Goal: Transaction & Acquisition: Obtain resource

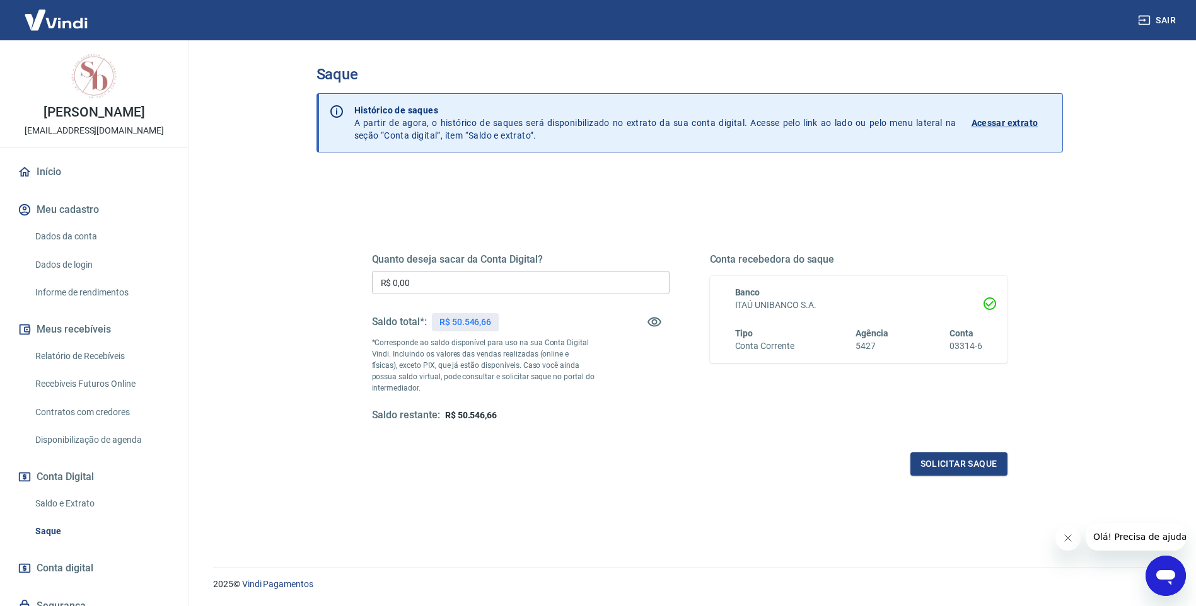
click at [478, 269] on div "Quanto deseja sacar da Conta Digital? R$ 0,00 ​ Saldo total*: R$ 50.546,66 *Cor…" at bounding box center [521, 337] width 298 height 169
click at [466, 275] on input "R$ 0,00" at bounding box center [521, 282] width 298 height 23
type input "R$ 4.946,66"
click at [961, 466] on button "Solicitar saque" at bounding box center [958, 464] width 97 height 23
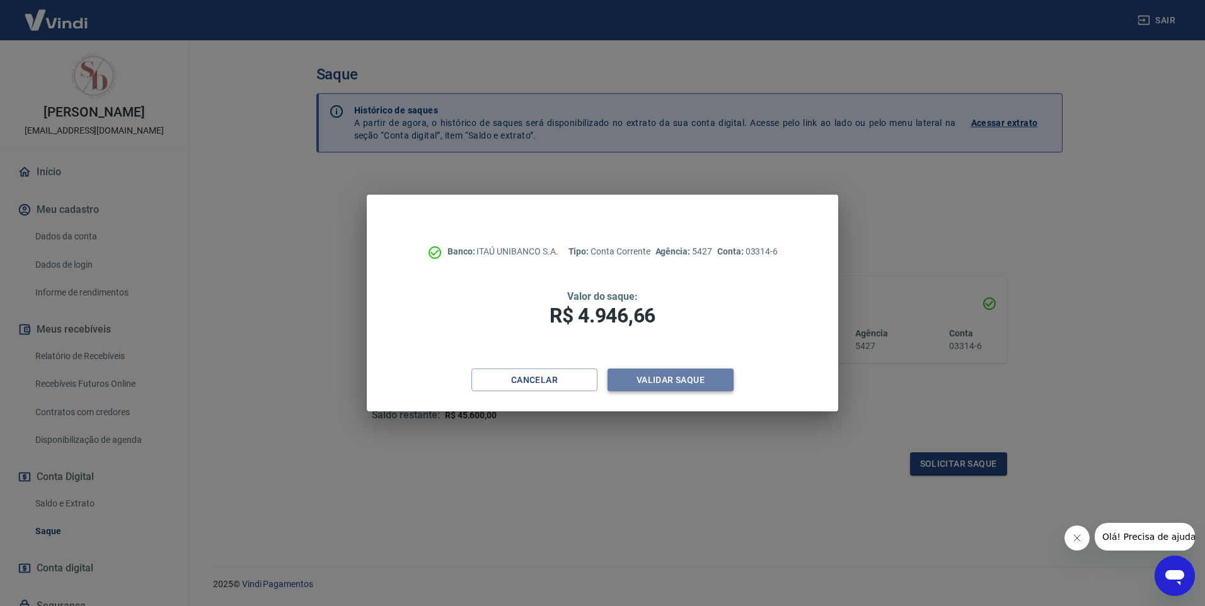
click at [683, 381] on button "Validar saque" at bounding box center [671, 380] width 126 height 23
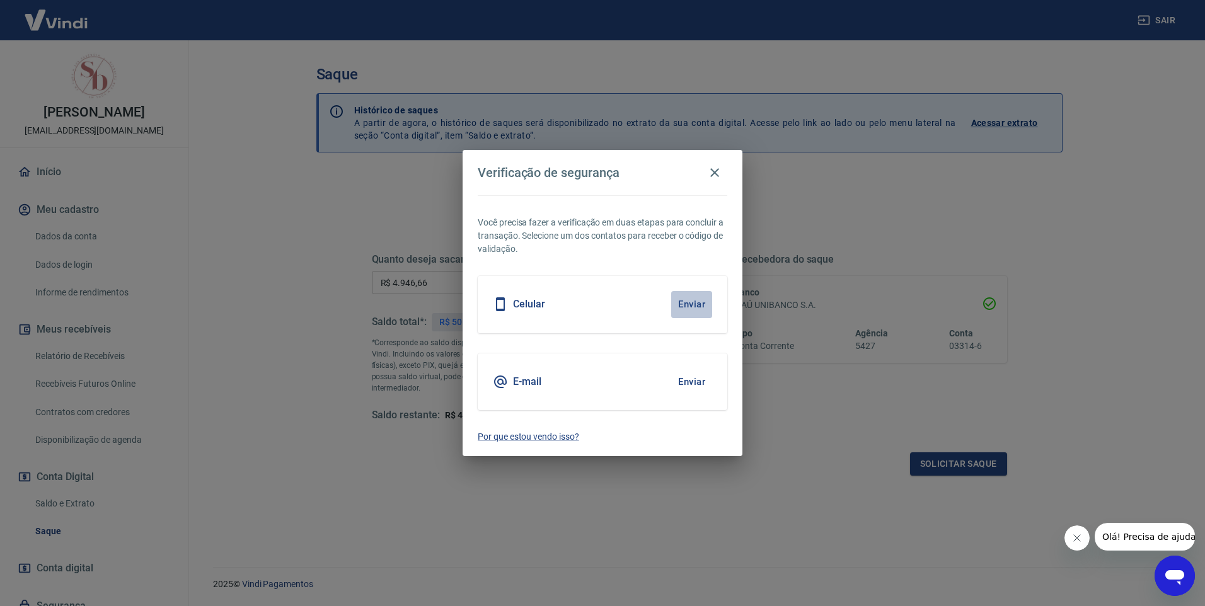
click at [683, 299] on button "Enviar" at bounding box center [691, 304] width 41 height 26
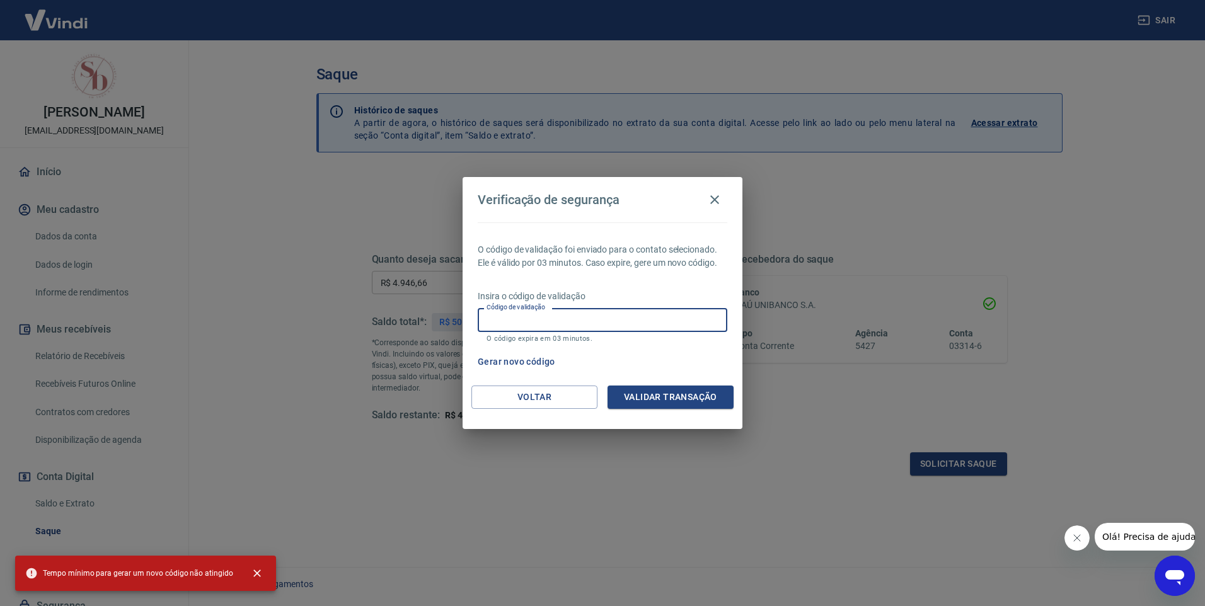
click at [617, 321] on input "Código de validação" at bounding box center [603, 319] width 250 height 23
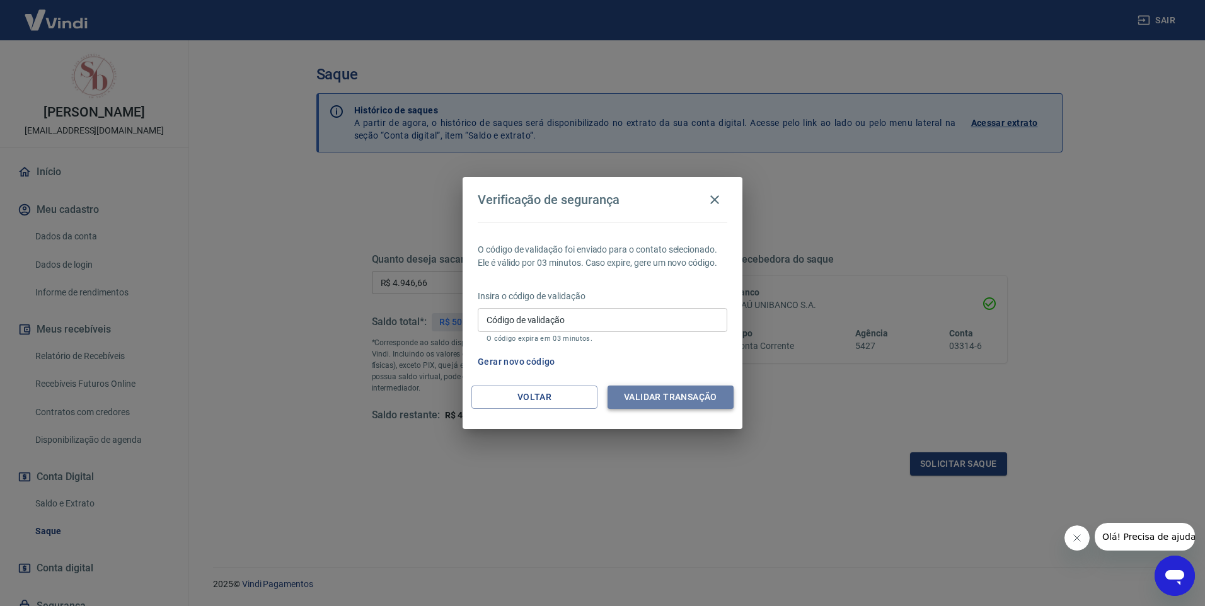
click at [644, 395] on button "Validar transação" at bounding box center [671, 397] width 126 height 23
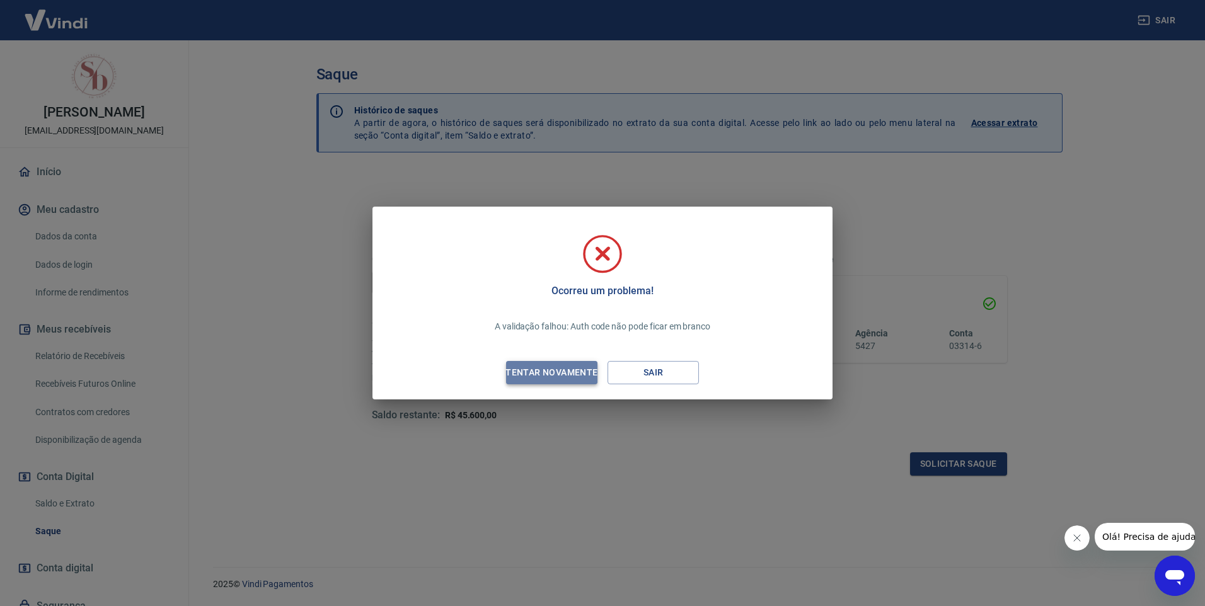
click at [582, 373] on div "Tentar novamente" at bounding box center [551, 373] width 122 height 16
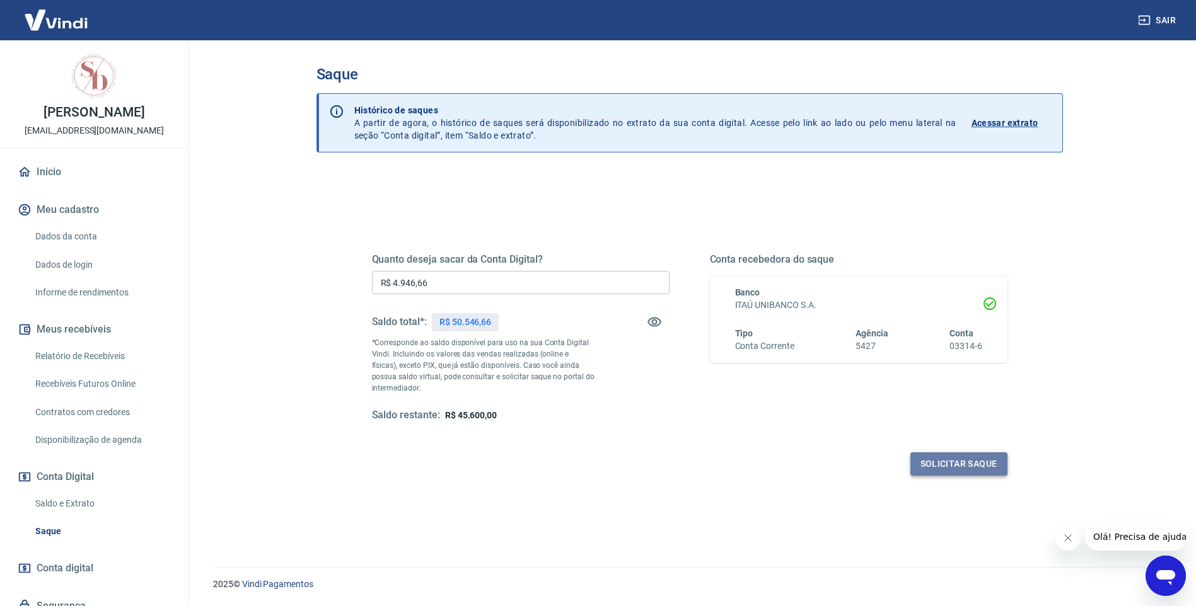
click at [939, 462] on button "Solicitar saque" at bounding box center [958, 464] width 97 height 23
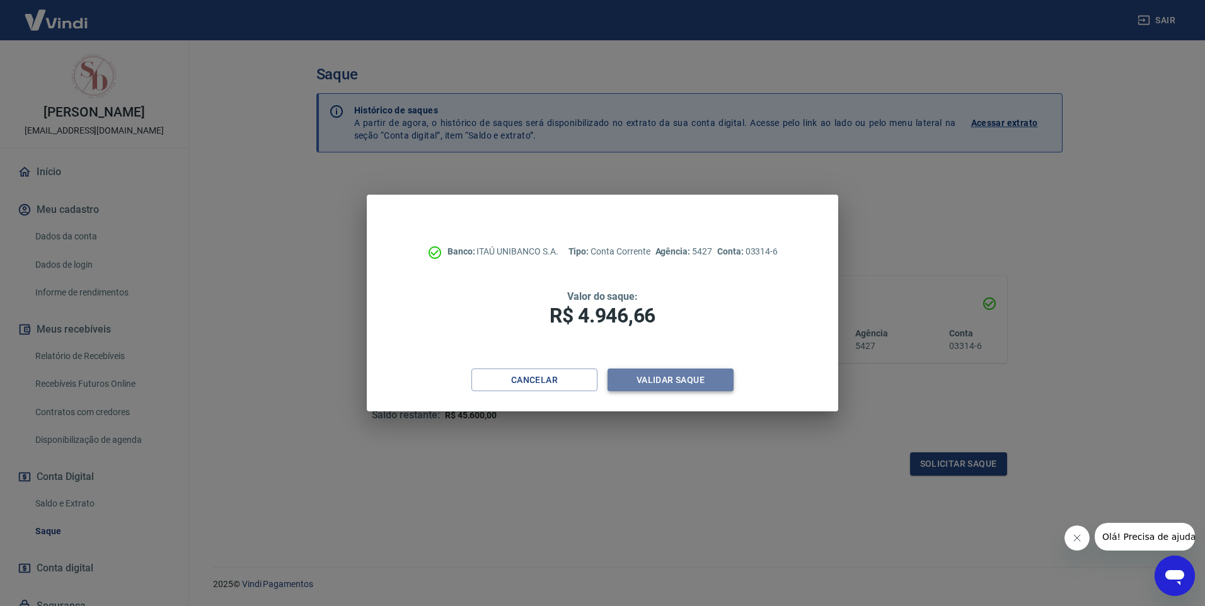
click at [688, 381] on button "Validar saque" at bounding box center [671, 380] width 126 height 23
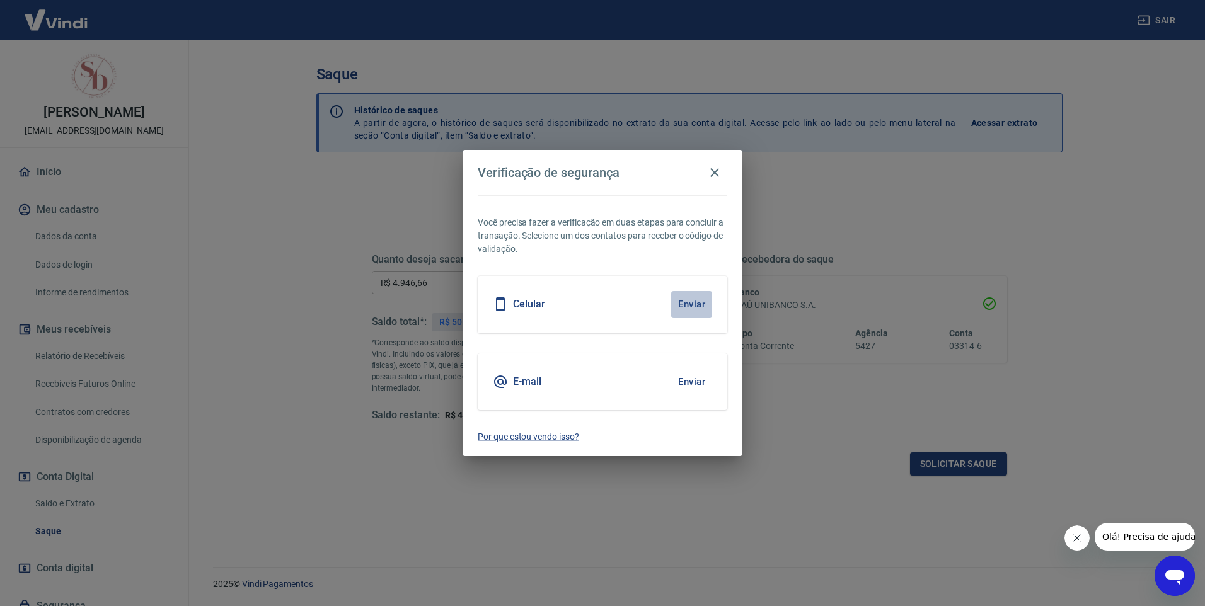
click at [691, 297] on button "Enviar" at bounding box center [691, 304] width 41 height 26
click at [691, 299] on button "Enviar" at bounding box center [691, 304] width 41 height 26
click at [694, 301] on button "Enviar" at bounding box center [691, 304] width 41 height 26
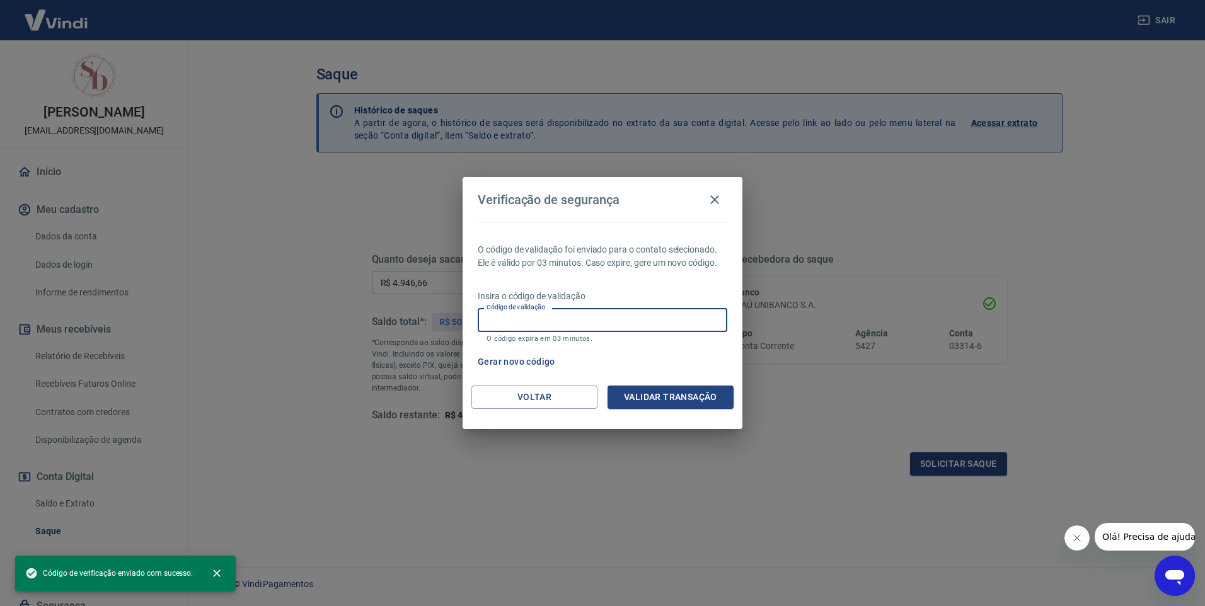
click at [589, 313] on input "Código de validação" at bounding box center [603, 319] width 250 height 23
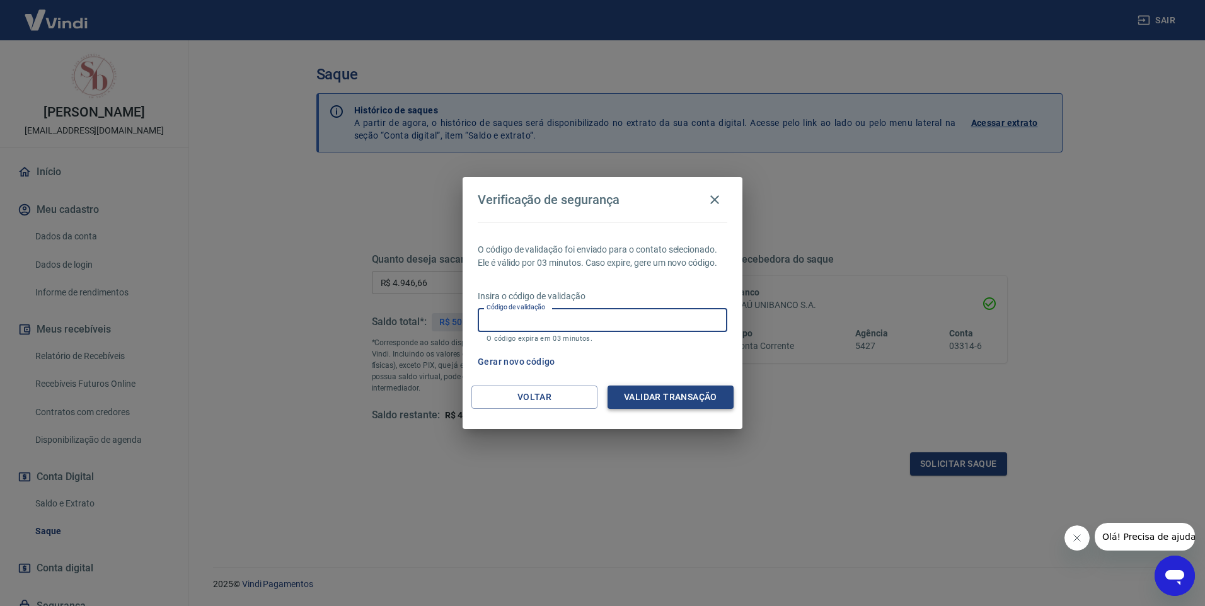
click at [649, 398] on button "Validar transação" at bounding box center [671, 397] width 126 height 23
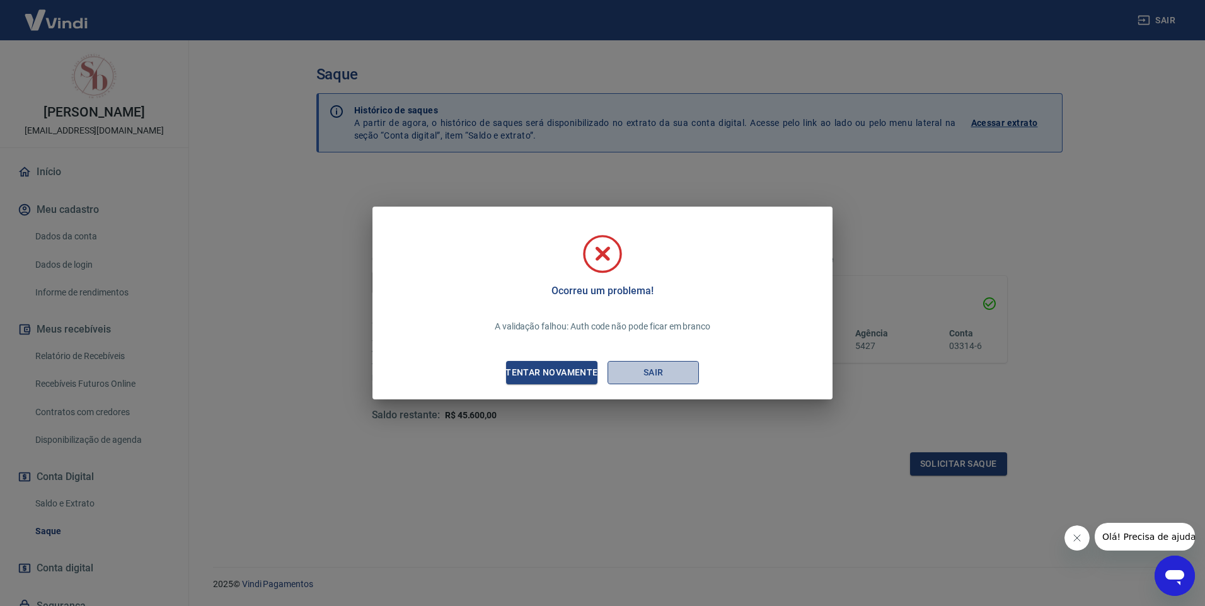
click at [654, 371] on button "Sair" at bounding box center [653, 372] width 91 height 23
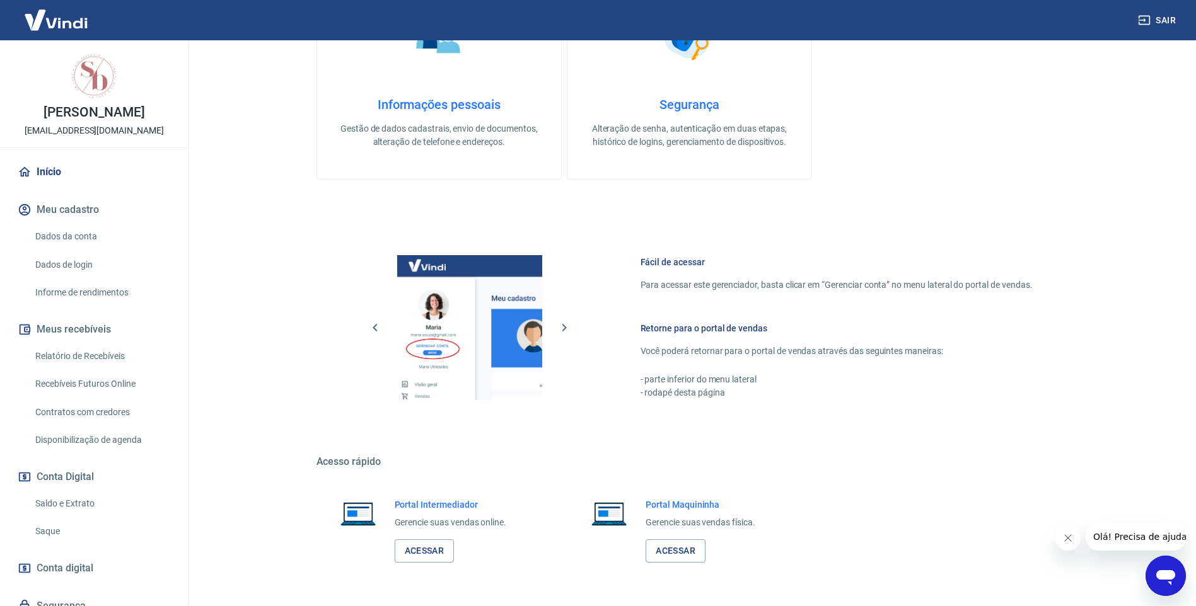
scroll to position [376, 0]
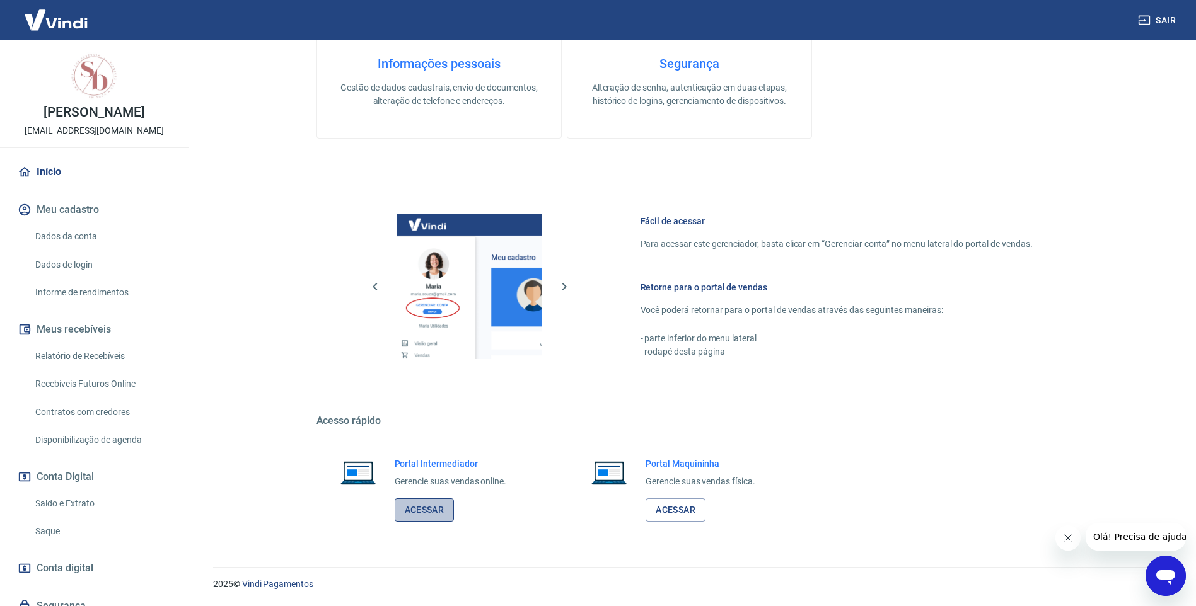
click at [433, 517] on link "Acessar" at bounding box center [425, 510] width 60 height 23
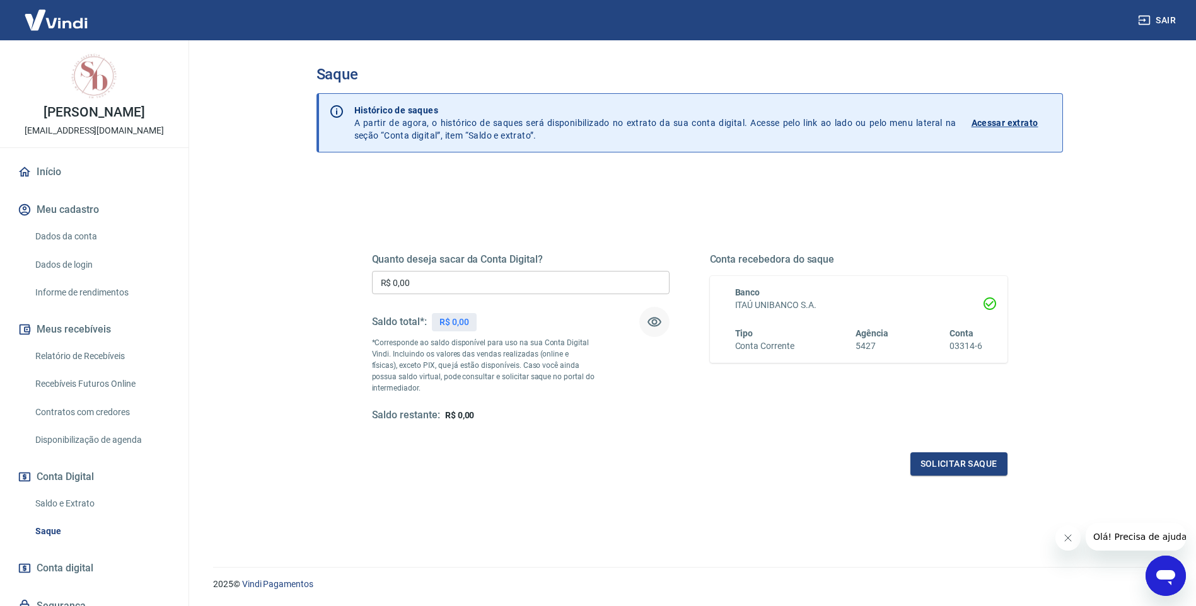
click at [654, 322] on icon "button" at bounding box center [654, 322] width 15 height 15
click at [652, 322] on icon "button" at bounding box center [654, 322] width 14 height 12
click at [476, 287] on input "R$ 0,00" at bounding box center [521, 282] width 298 height 23
type input "R$ 4.946,66"
click at [941, 464] on button "Solicitar saque" at bounding box center [958, 464] width 97 height 23
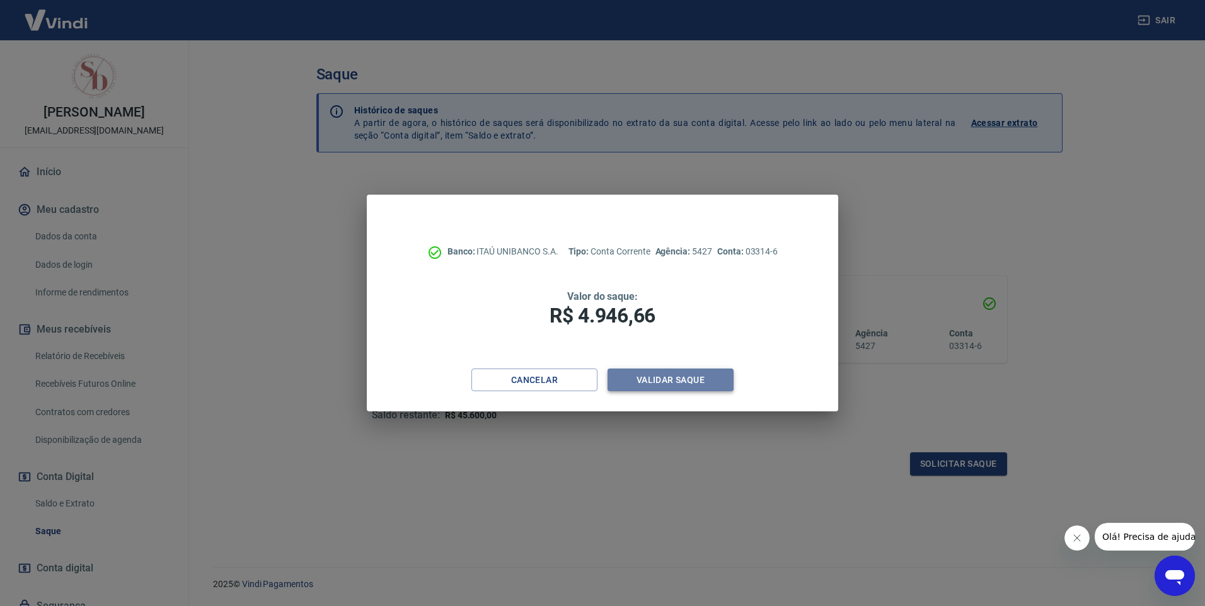
click at [700, 381] on button "Validar saque" at bounding box center [671, 380] width 126 height 23
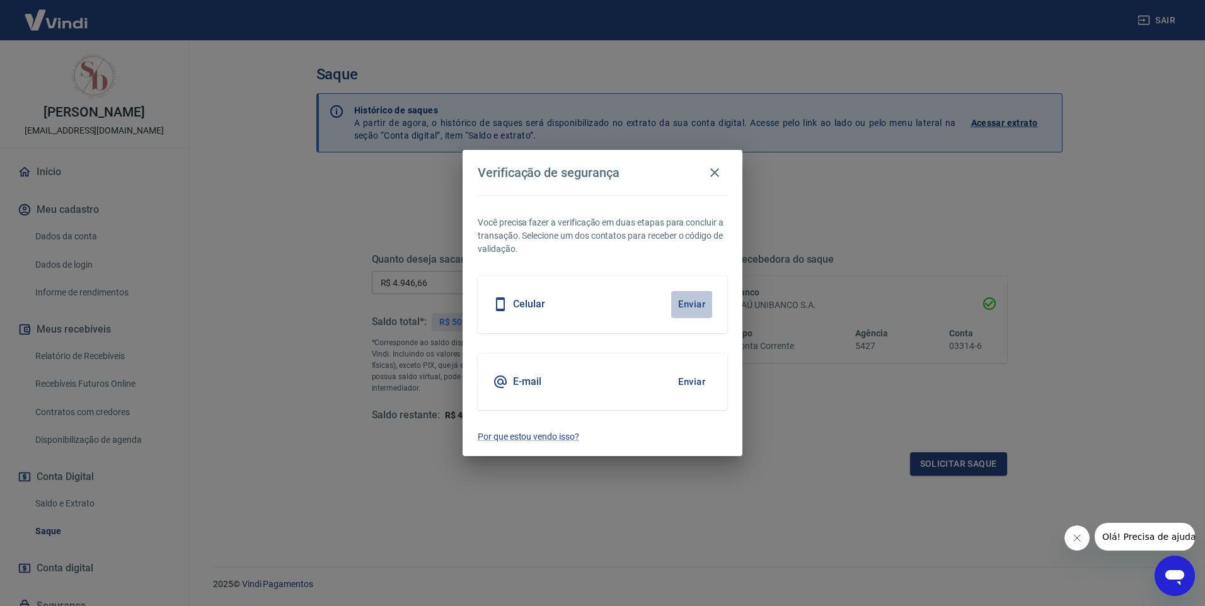
drag, startPoint x: 687, startPoint y: 315, endPoint x: 684, endPoint y: 307, distance: 8.2
click at [685, 315] on button "Enviar" at bounding box center [691, 304] width 41 height 26
click at [688, 305] on button "Enviar" at bounding box center [691, 304] width 41 height 26
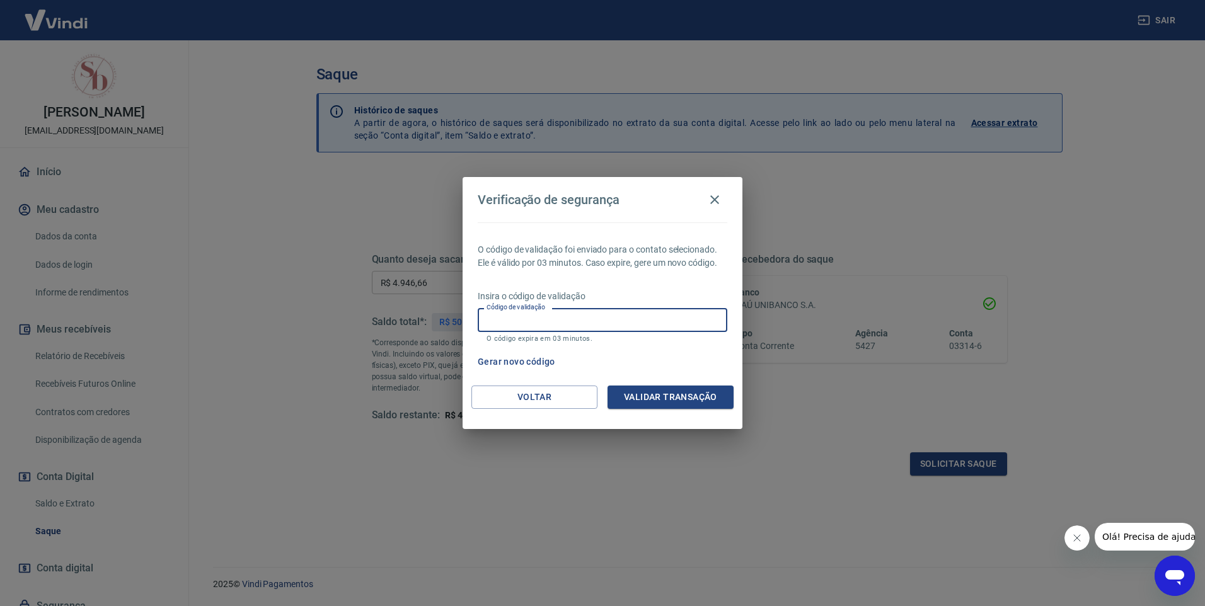
click at [557, 312] on input "Código de validação" at bounding box center [603, 319] width 250 height 23
type input "800493"
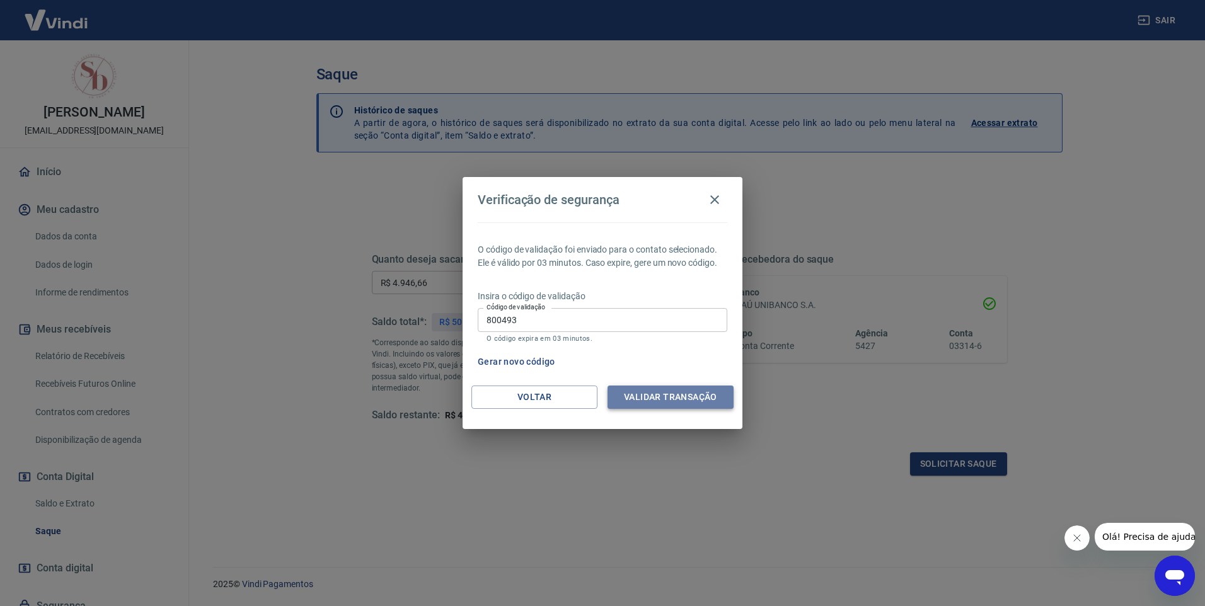
click at [653, 391] on button "Validar transação" at bounding box center [671, 397] width 126 height 23
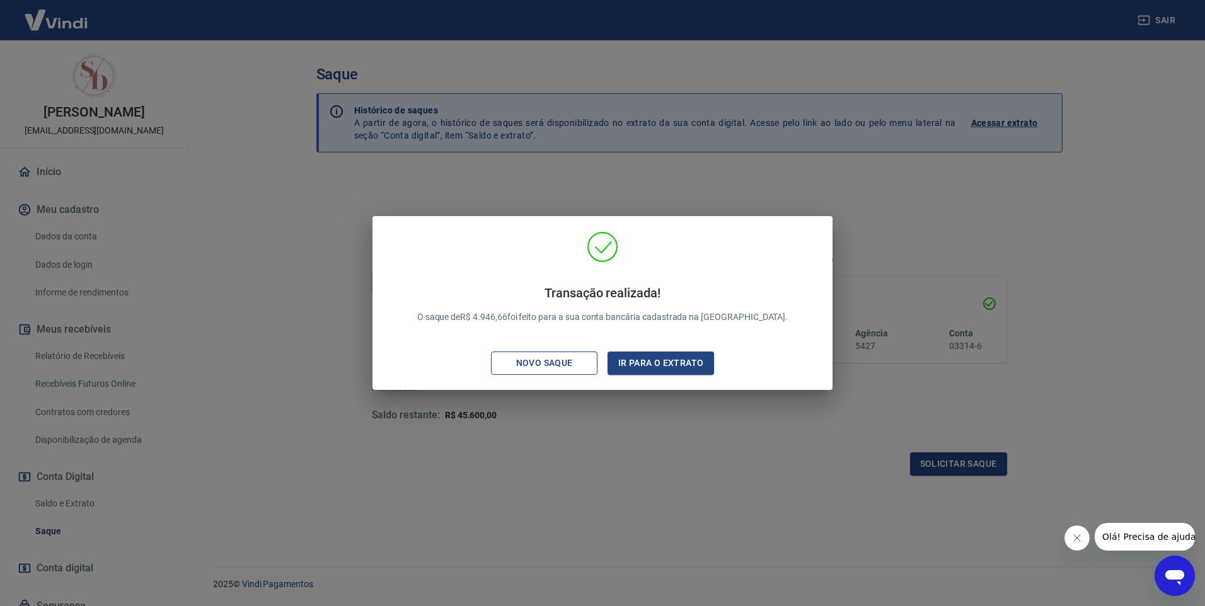
click at [582, 367] on div "Novo saque" at bounding box center [544, 363] width 87 height 16
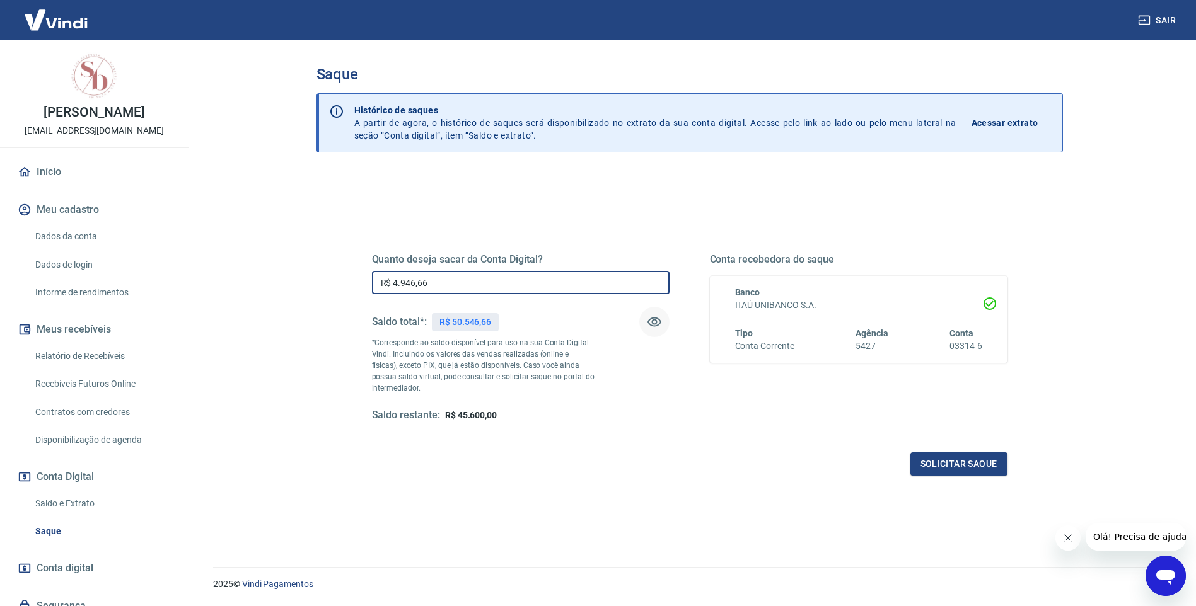
click at [444, 286] on input "R$ 4.946,66" at bounding box center [521, 282] width 298 height 23
click at [660, 320] on icon "button" at bounding box center [654, 322] width 15 height 15
click at [657, 320] on icon "button" at bounding box center [654, 322] width 15 height 15
click at [488, 289] on input "R$ 4.946,66" at bounding box center [521, 282] width 298 height 23
type input "R$ 4.900,00"
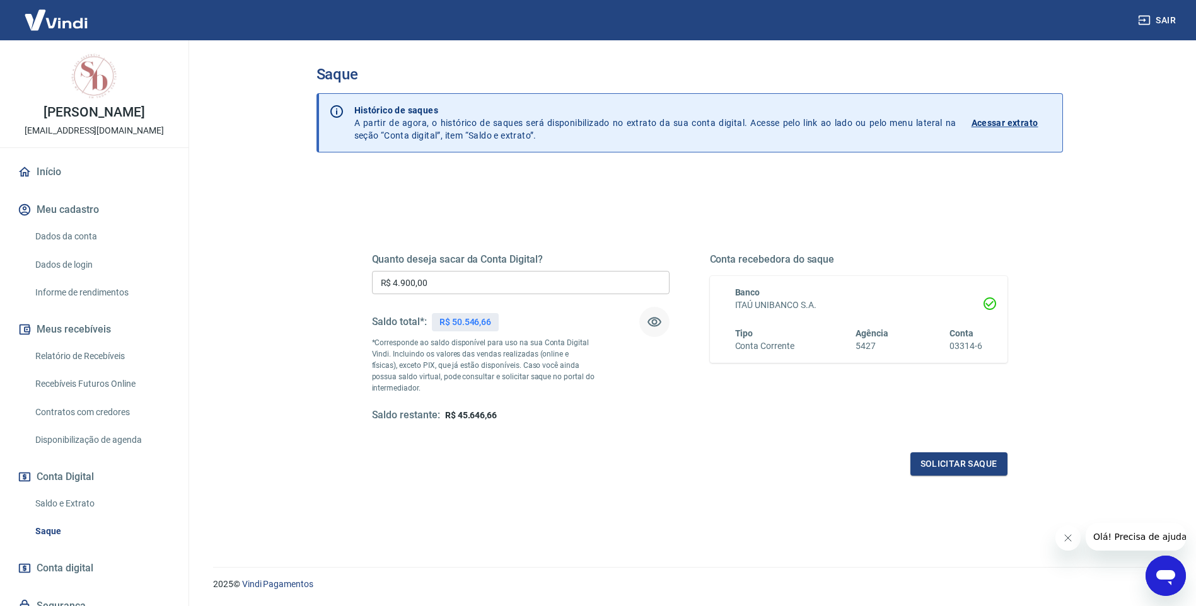
drag, startPoint x: 944, startPoint y: 465, endPoint x: 591, endPoint y: 396, distance: 359.6
click at [801, 440] on div "Quanto deseja sacar da Conta Digital? R$ 4.900,00 ​ Saldo total*: R$ 50.546,66 …" at bounding box center [689, 349] width 635 height 253
click at [962, 470] on button "Solicitar saque" at bounding box center [958, 464] width 97 height 23
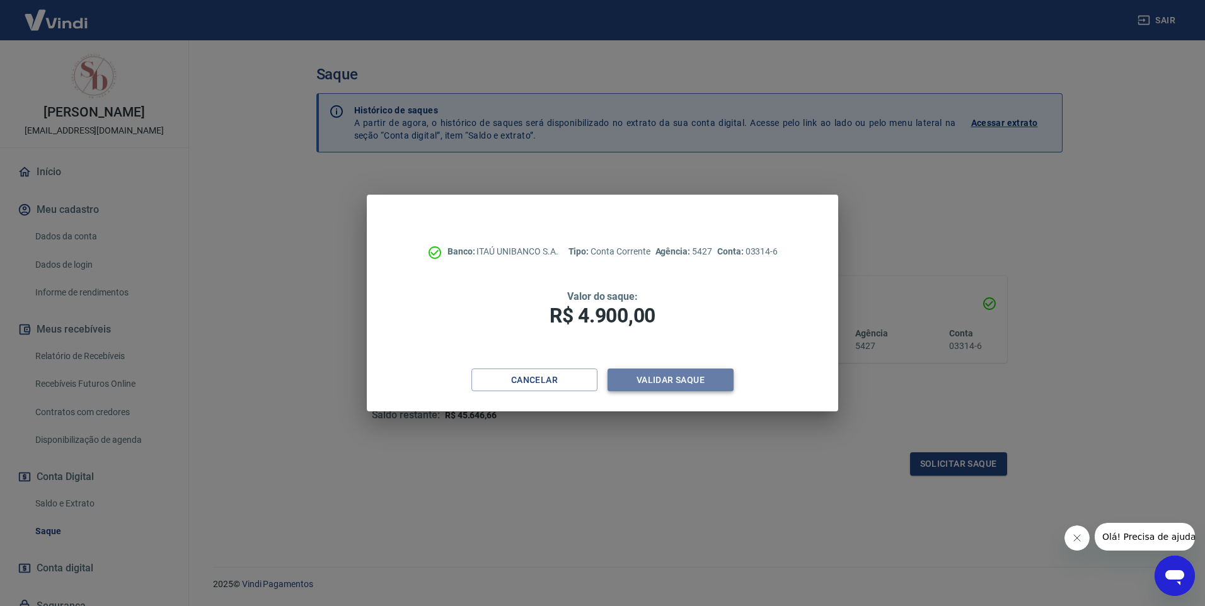
click at [658, 378] on button "Validar saque" at bounding box center [671, 380] width 126 height 23
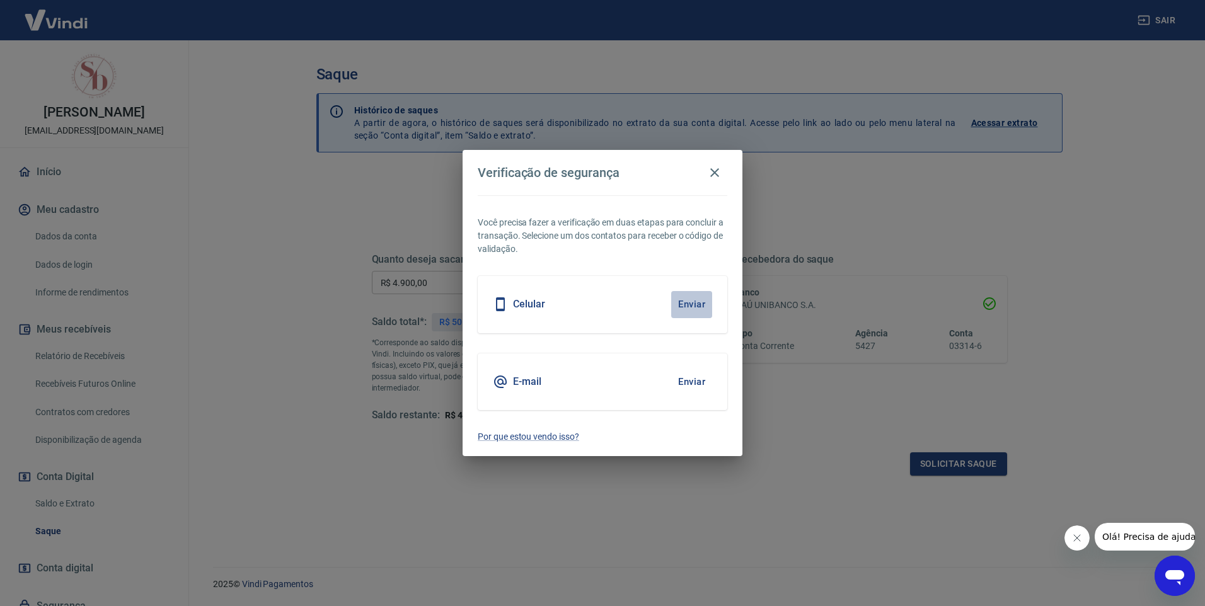
click at [690, 300] on button "Enviar" at bounding box center [691, 304] width 41 height 26
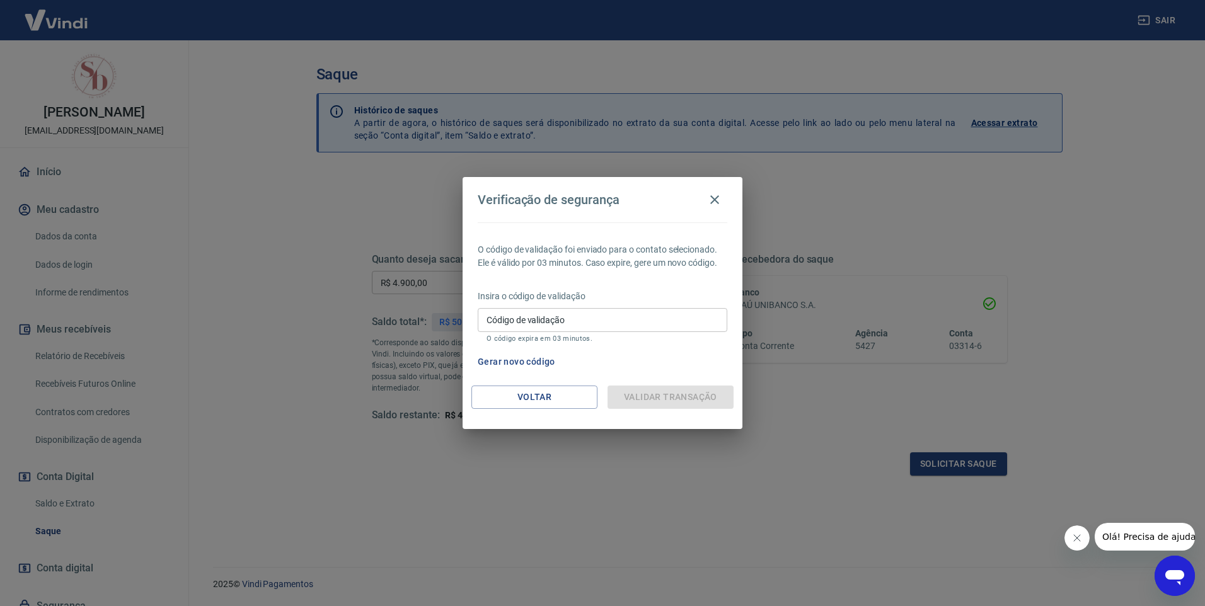
click at [618, 318] on input "Código de validação" at bounding box center [603, 319] width 250 height 23
type input "628065"
click at [677, 398] on div "Validar transação" at bounding box center [671, 397] width 126 height 23
click at [664, 394] on div "Validar transação" at bounding box center [671, 397] width 126 height 23
click at [717, 205] on icon "button" at bounding box center [714, 199] width 15 height 15
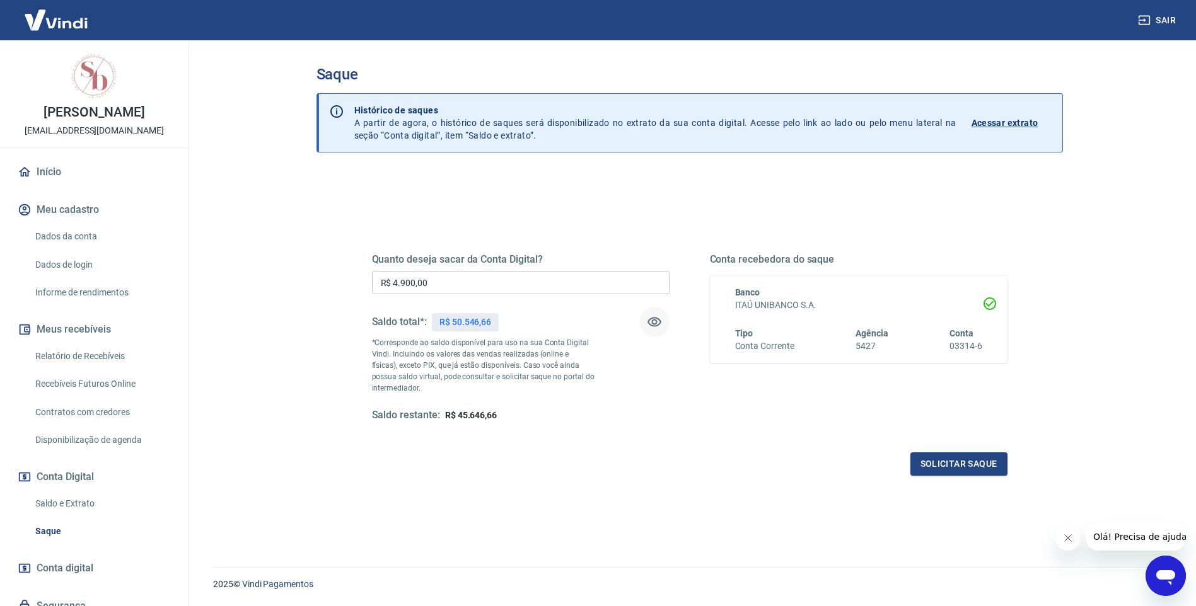
click at [652, 322] on icon "button" at bounding box center [654, 322] width 14 height 9
click at [96, 170] on link "Início" at bounding box center [94, 172] width 158 height 28
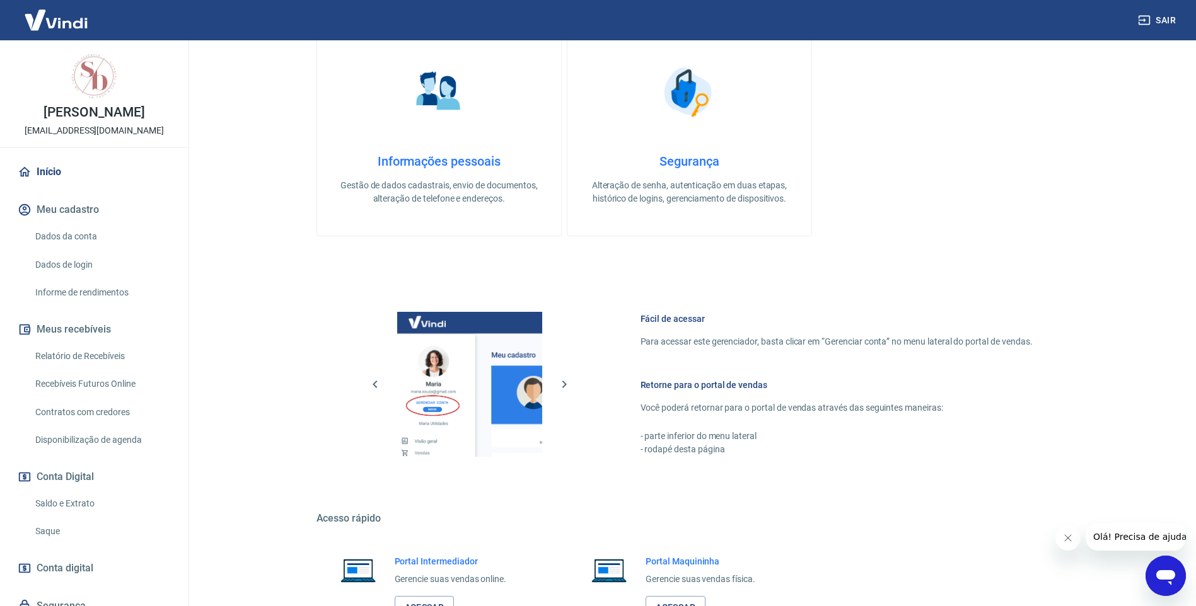
scroll to position [376, 0]
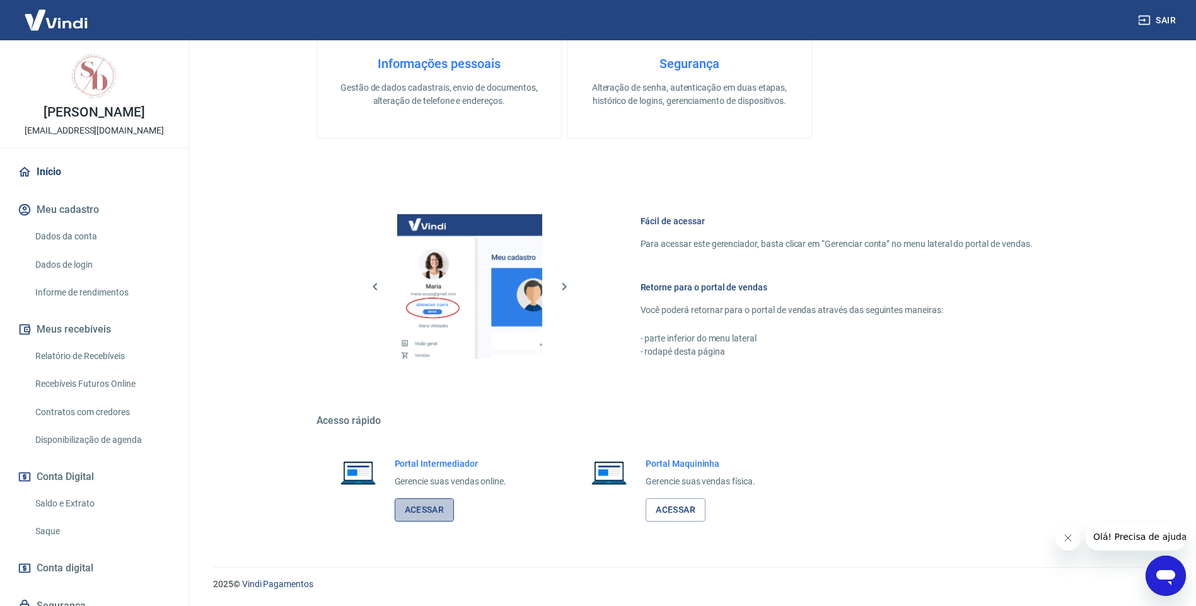
click at [417, 507] on link "Acessar" at bounding box center [425, 510] width 60 height 23
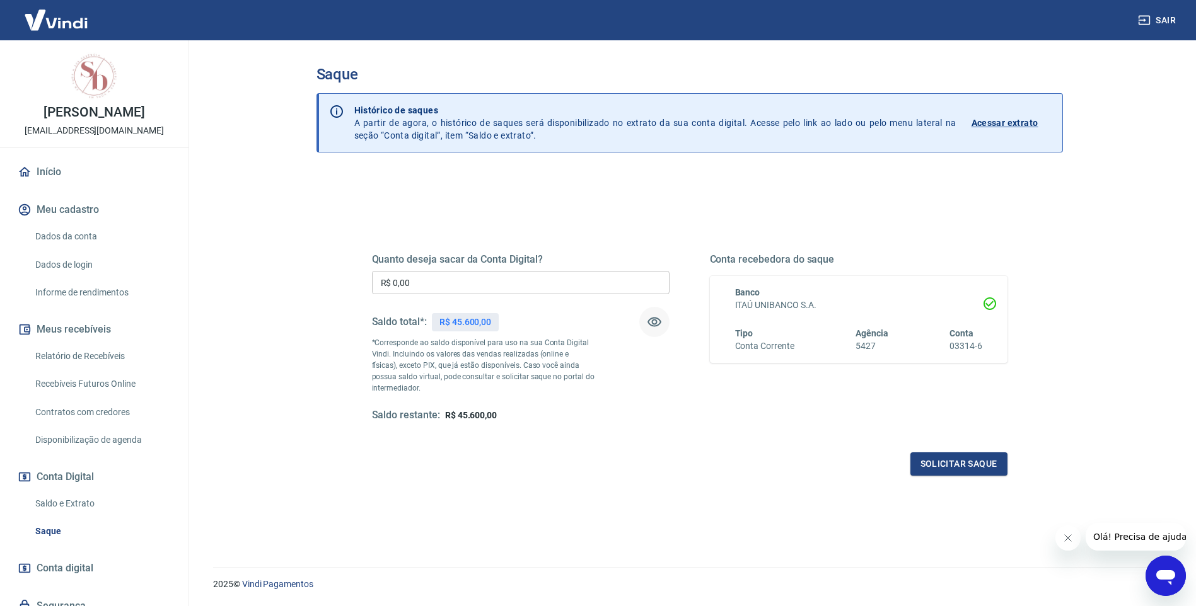
click at [654, 318] on icon "button" at bounding box center [654, 322] width 14 height 9
click at [656, 321] on icon "button" at bounding box center [654, 322] width 14 height 12
click at [458, 280] on input "R$ 0,00" at bounding box center [521, 282] width 298 height 23
type input "R$ 4.900,00"
click at [940, 471] on button "Solicitar saque" at bounding box center [958, 464] width 97 height 23
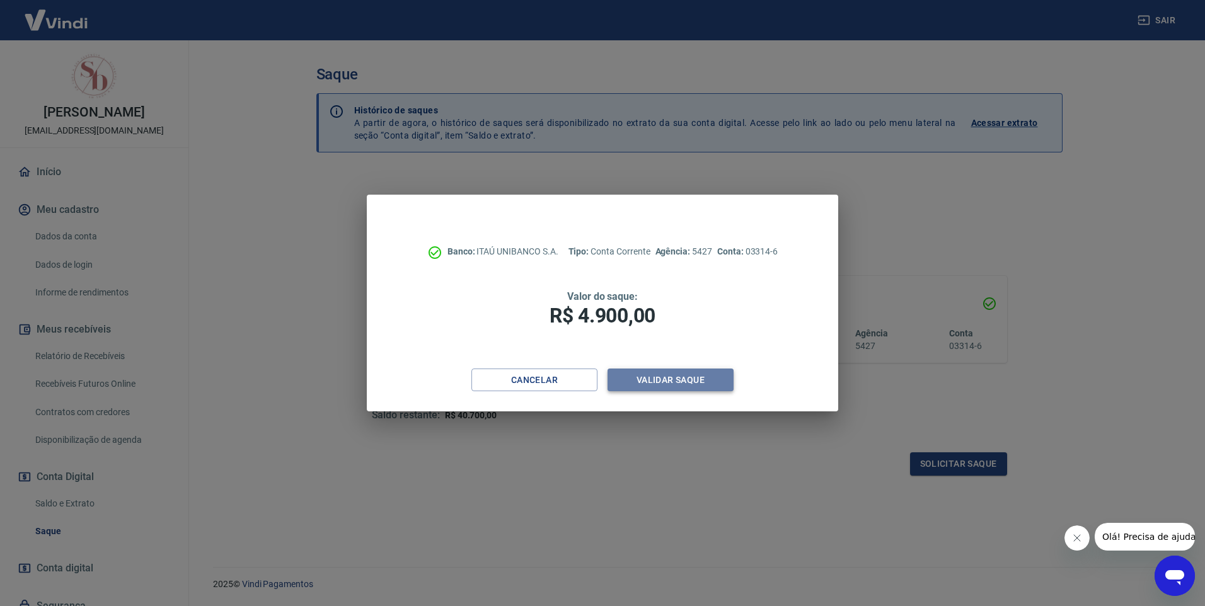
click at [664, 383] on button "Validar saque" at bounding box center [671, 380] width 126 height 23
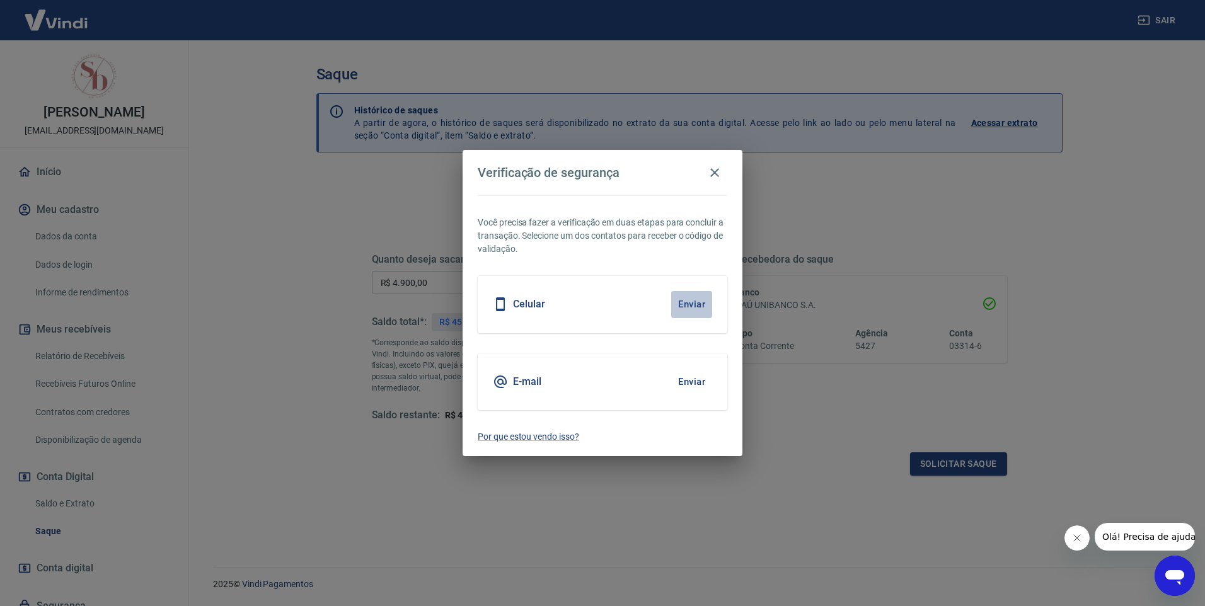
click at [700, 304] on button "Enviar" at bounding box center [691, 304] width 41 height 26
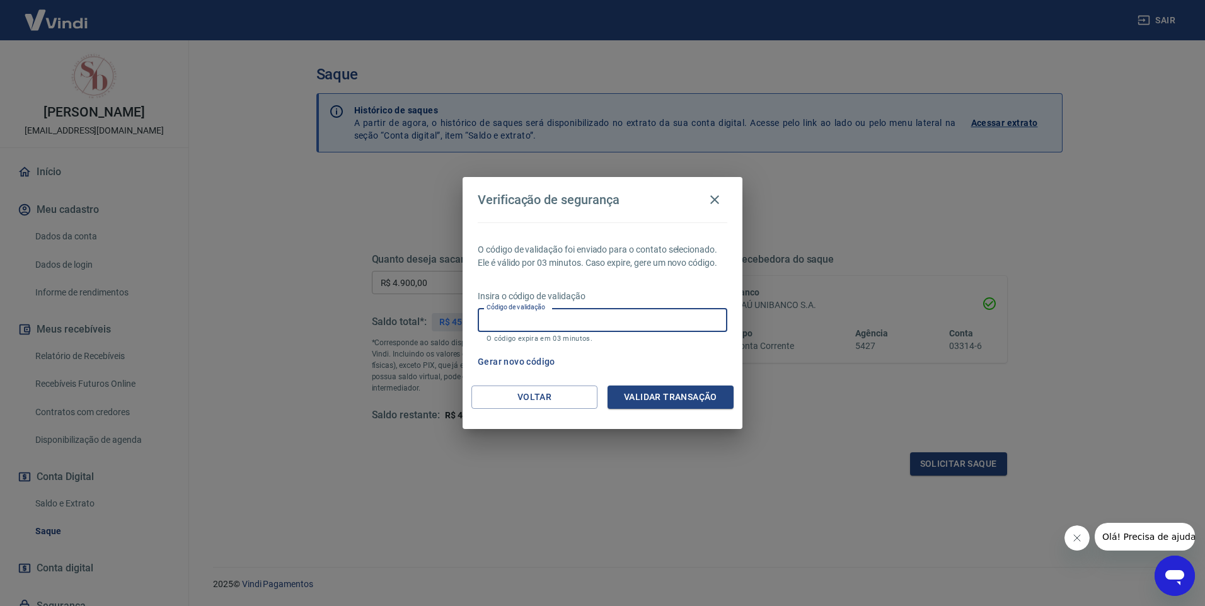
click at [593, 326] on input "Código de validação" at bounding box center [603, 319] width 250 height 23
type input "762485"
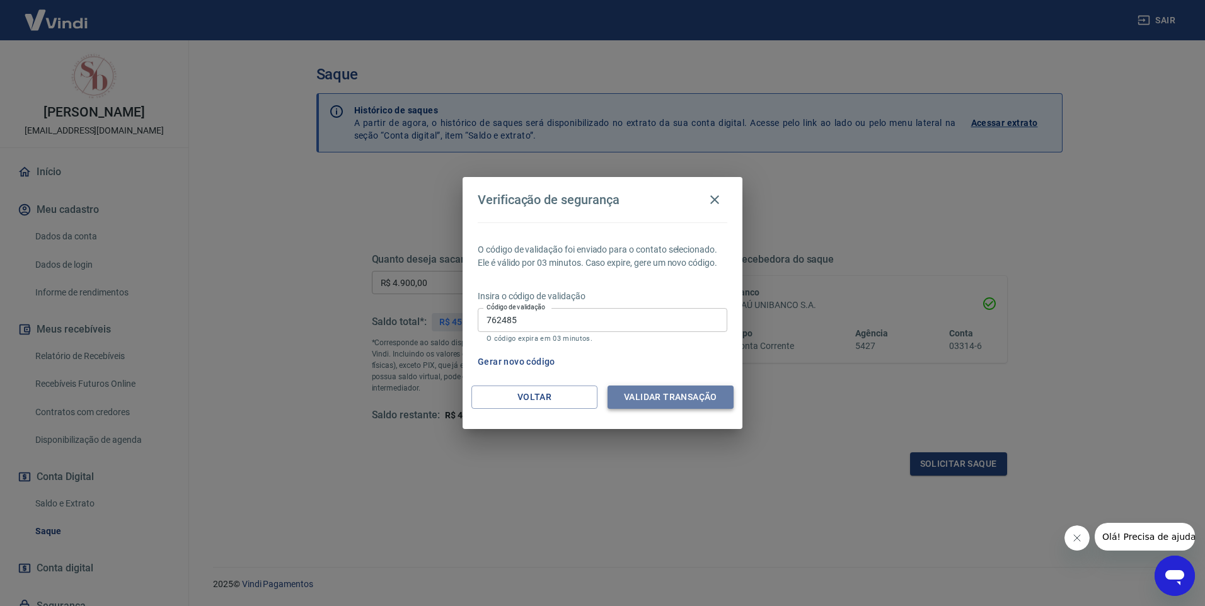
click at [667, 404] on button "Validar transação" at bounding box center [671, 397] width 126 height 23
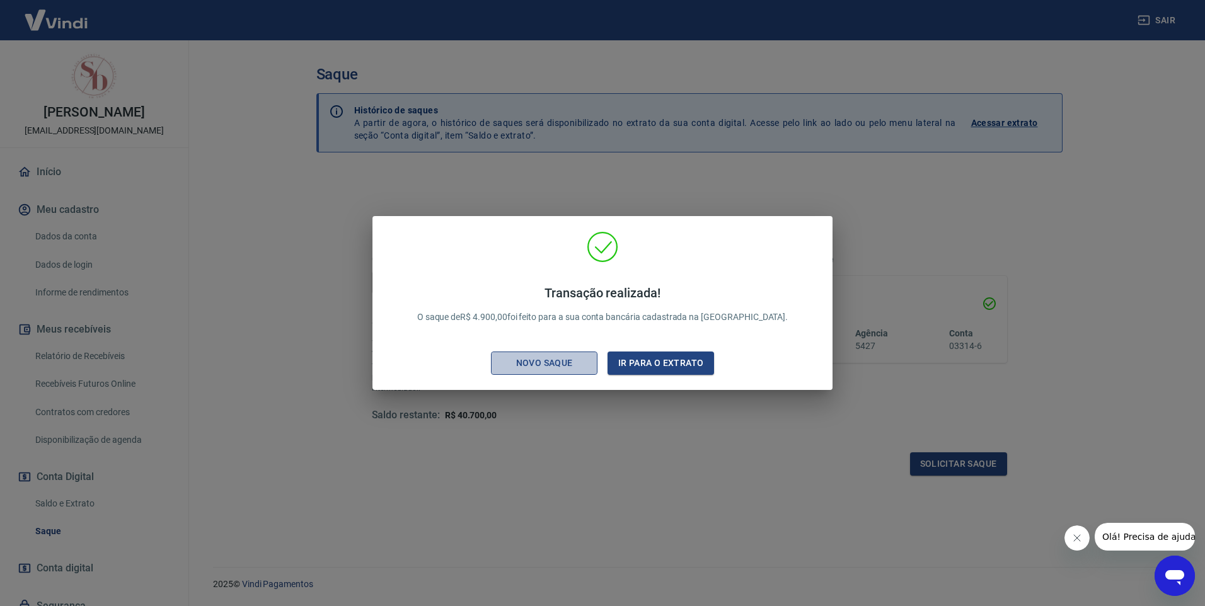
click at [563, 360] on div "Novo saque" at bounding box center [544, 363] width 87 height 16
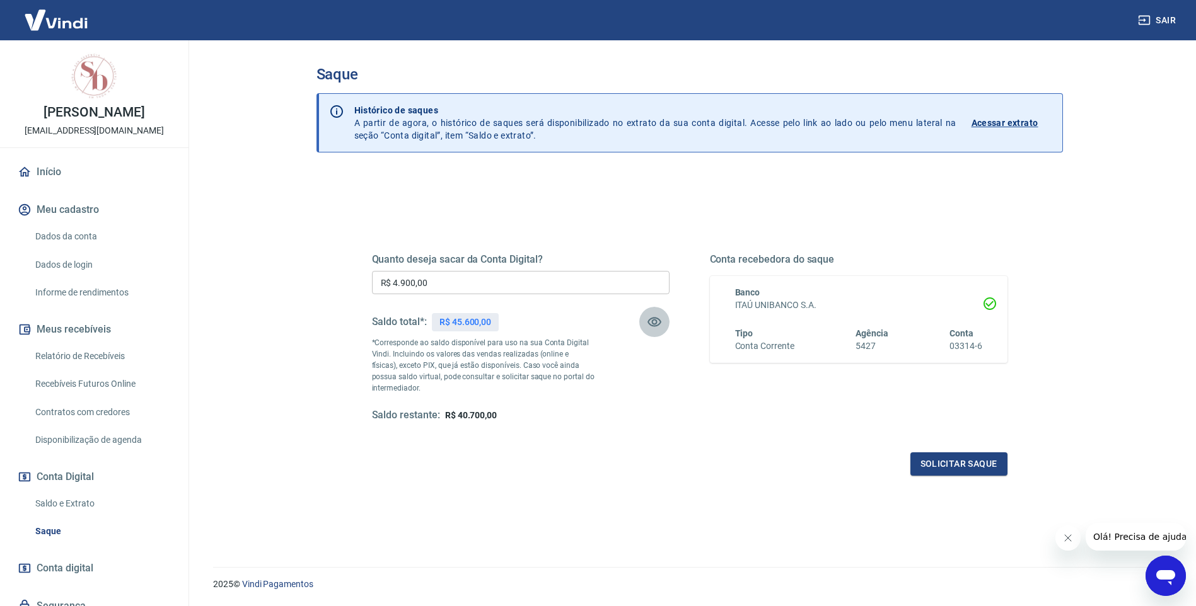
click at [661, 319] on icon "button" at bounding box center [654, 322] width 15 height 15
click at [453, 286] on input "R$ 4.900,00" at bounding box center [521, 282] width 298 height 23
type input "R$ 4.600,00"
click at [962, 467] on button "Solicitar saque" at bounding box center [958, 464] width 97 height 23
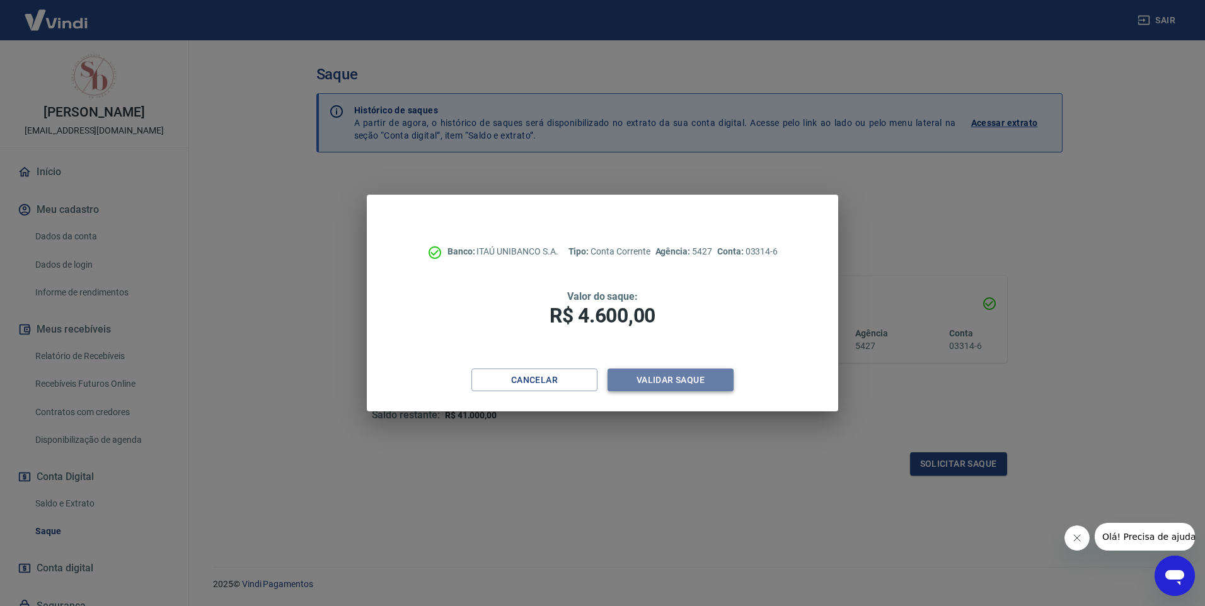
click at [659, 378] on button "Validar saque" at bounding box center [671, 380] width 126 height 23
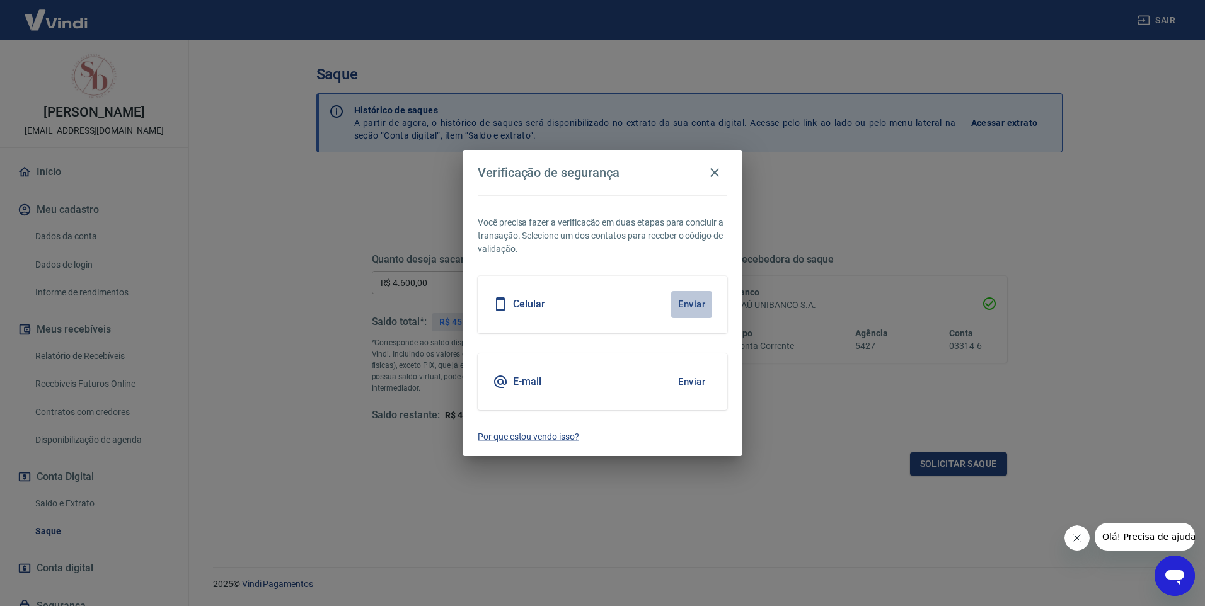
click at [697, 304] on button "Enviar" at bounding box center [691, 304] width 41 height 26
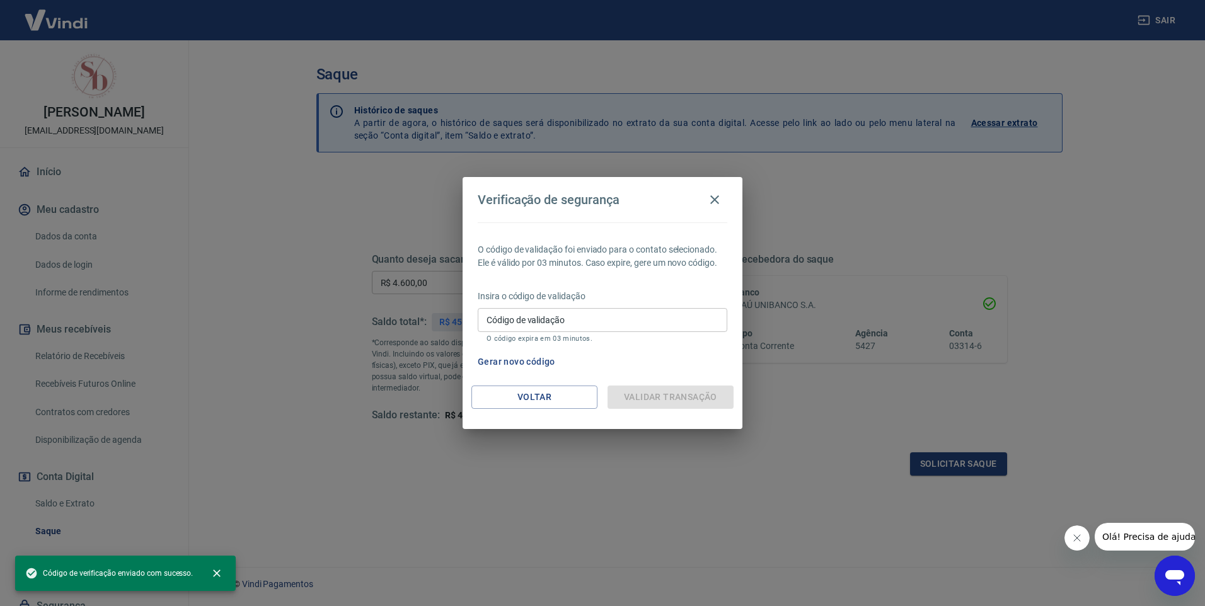
click at [589, 321] on input "Código de validação" at bounding box center [603, 319] width 250 height 23
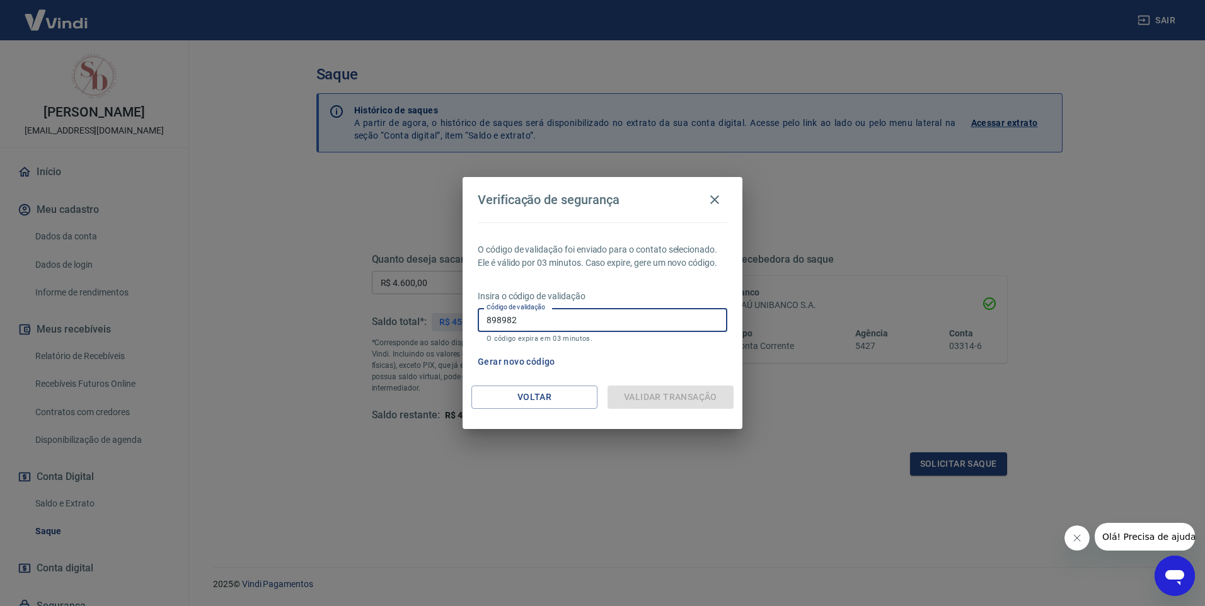
type input "898982"
click at [635, 395] on div "Validar transação" at bounding box center [671, 397] width 126 height 23
click at [715, 197] on icon "button" at bounding box center [714, 199] width 15 height 15
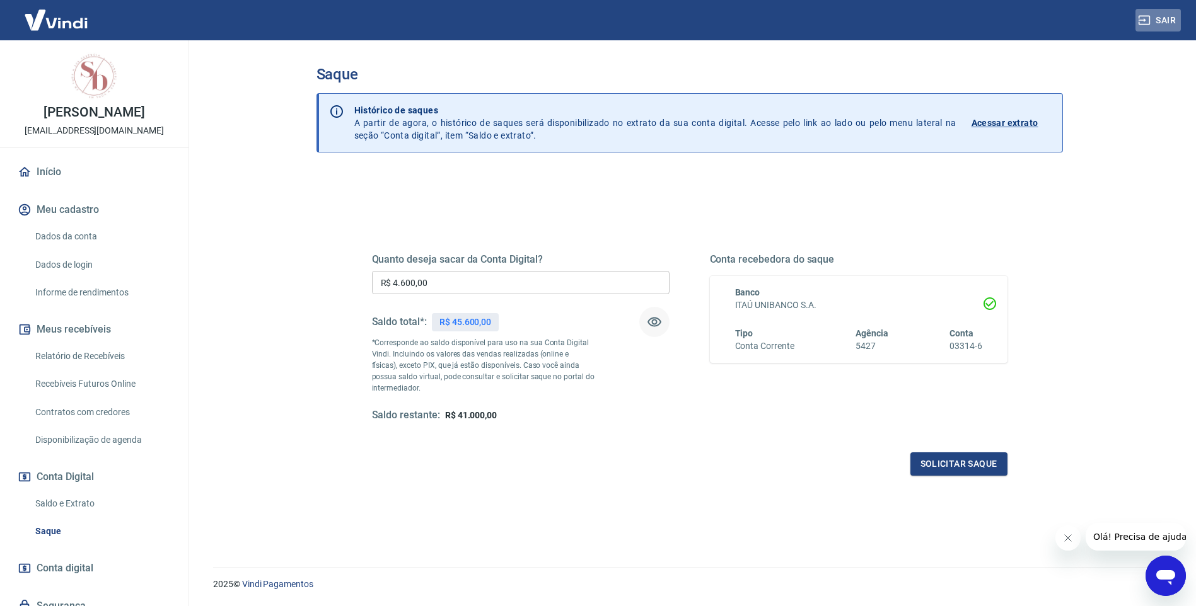
click at [1164, 16] on button "Sair" at bounding box center [1157, 20] width 45 height 23
